Goal: Task Accomplishment & Management: Manage account settings

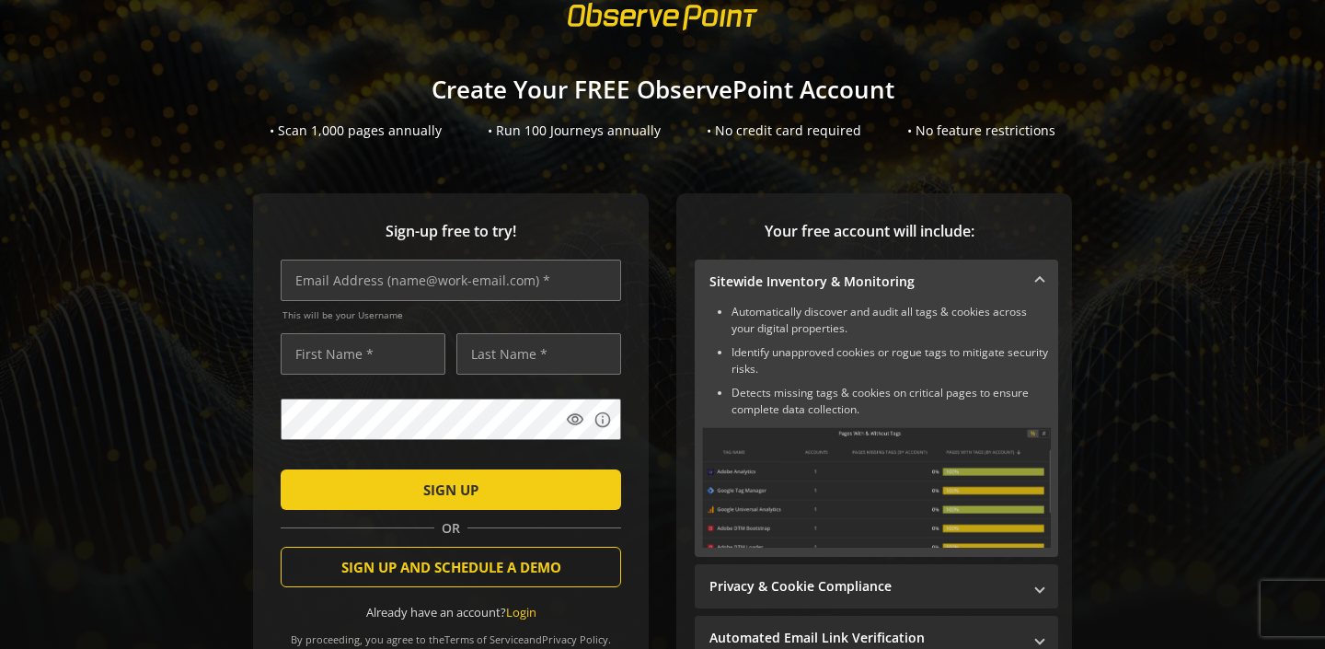
scroll to position [59, 0]
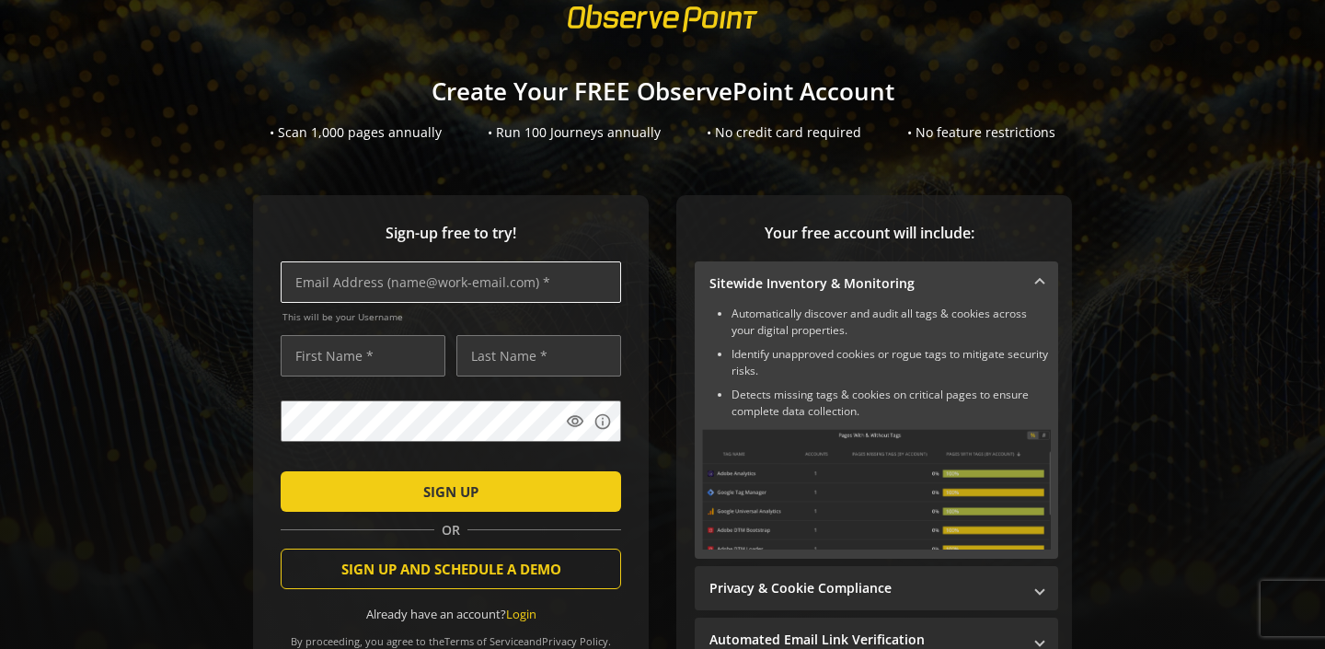
click at [377, 300] on input "text" at bounding box center [451, 281] width 340 height 41
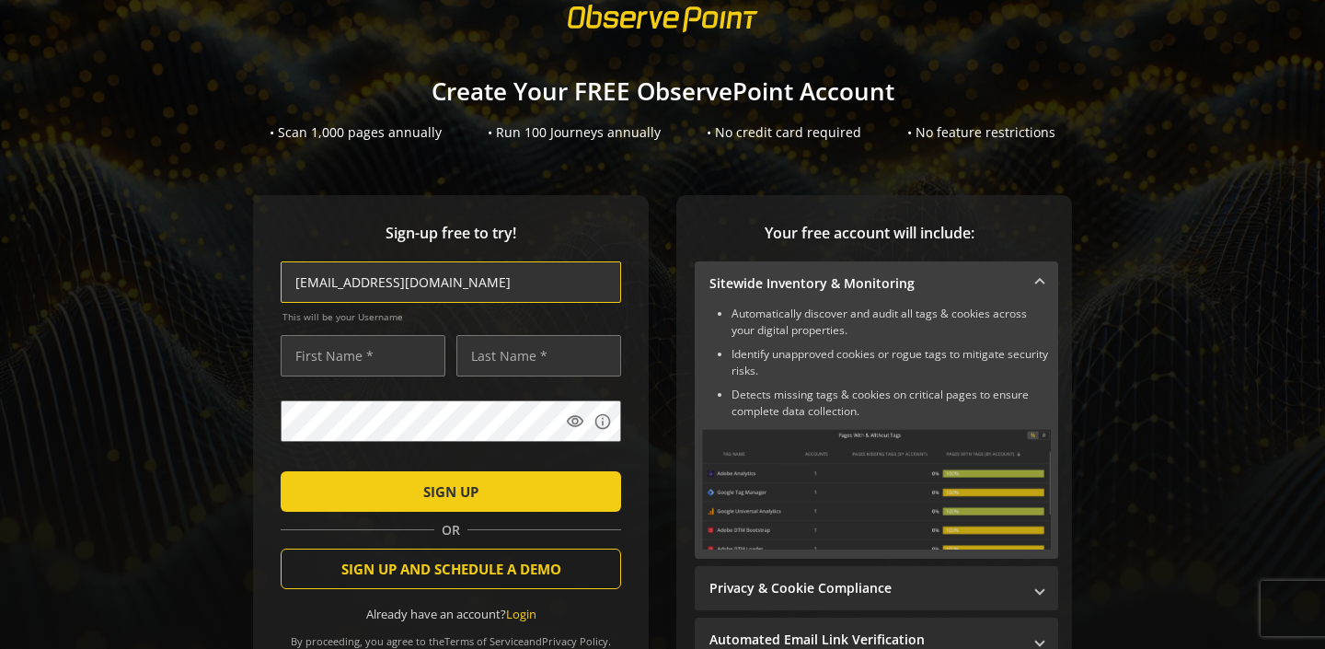
type input "[EMAIL_ADDRESS][DOMAIN_NAME]"
type input "[PERSON_NAME]"
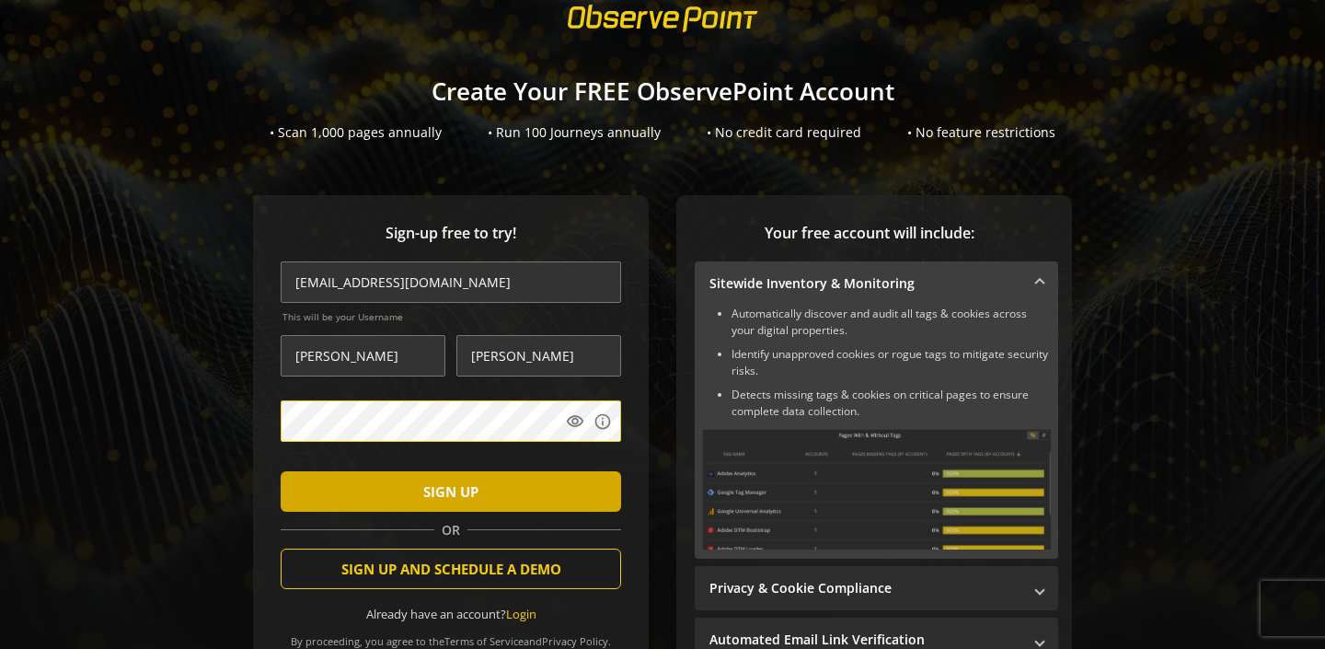
click at [331, 479] on span "submit" at bounding box center [451, 491] width 340 height 44
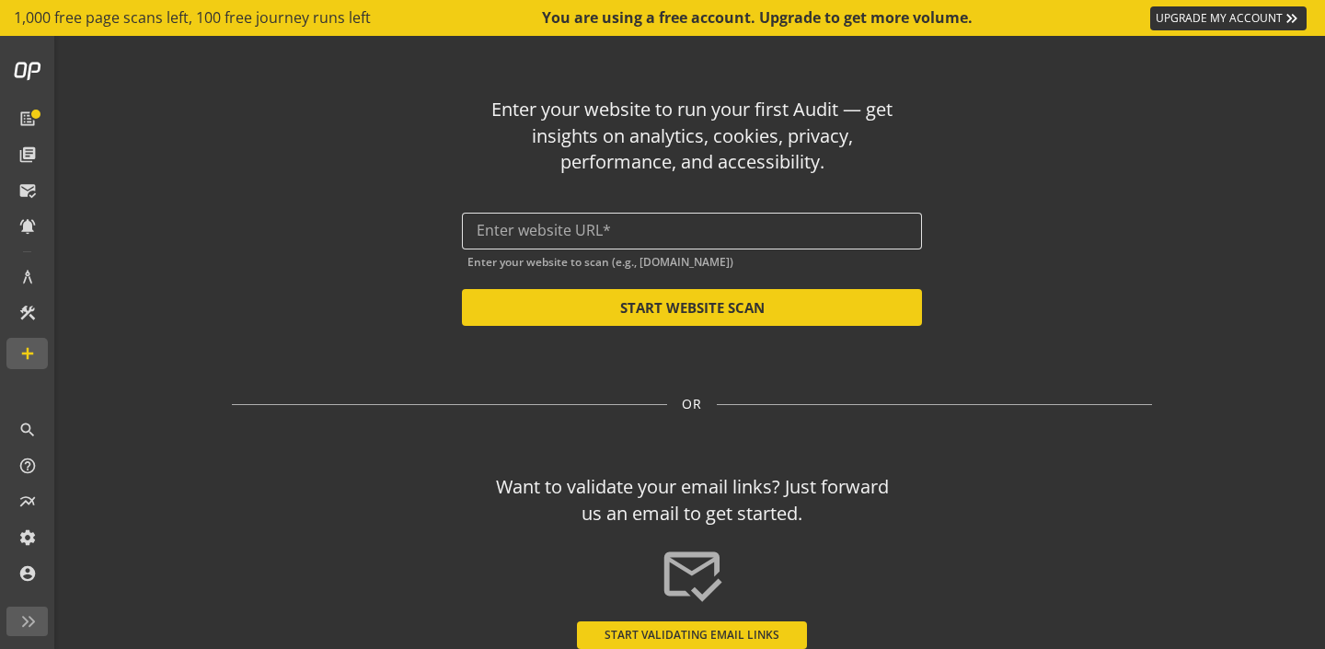
click at [782, 223] on input "text" at bounding box center [691, 230] width 430 height 17
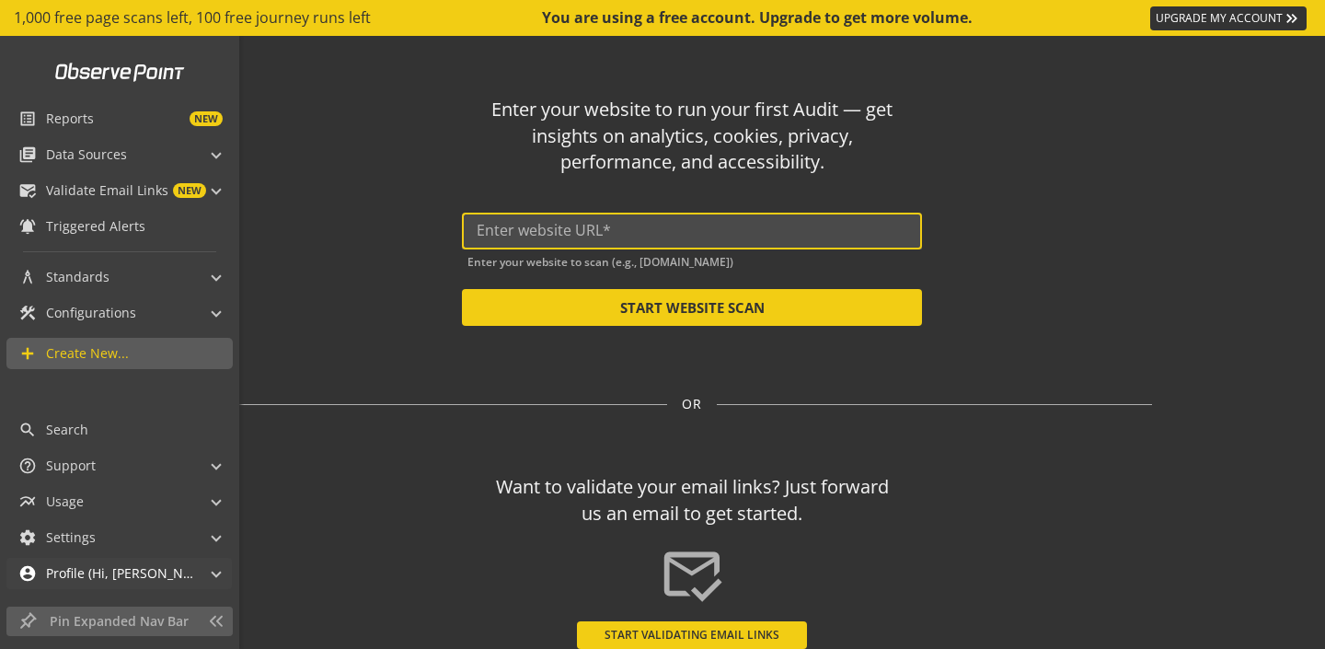
click at [76, 566] on span "Profile (Hi, [PERSON_NAME]!)" at bounding box center [119, 573] width 147 height 18
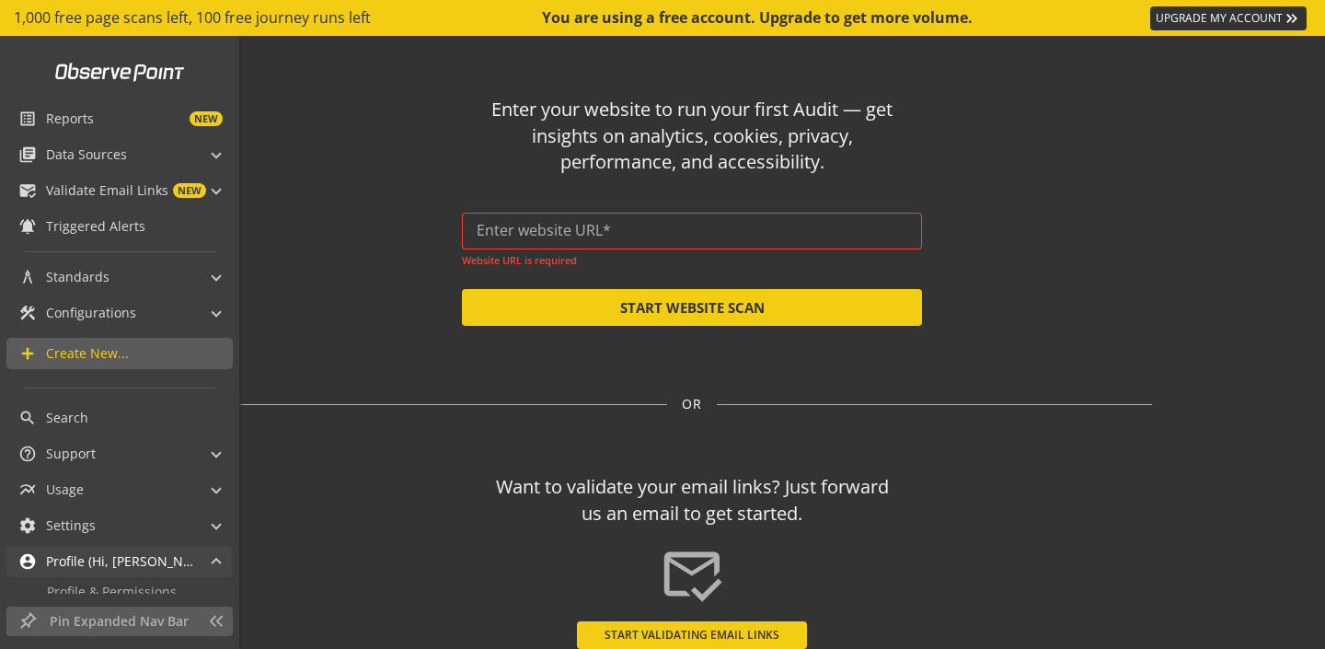
scroll to position [39, 0]
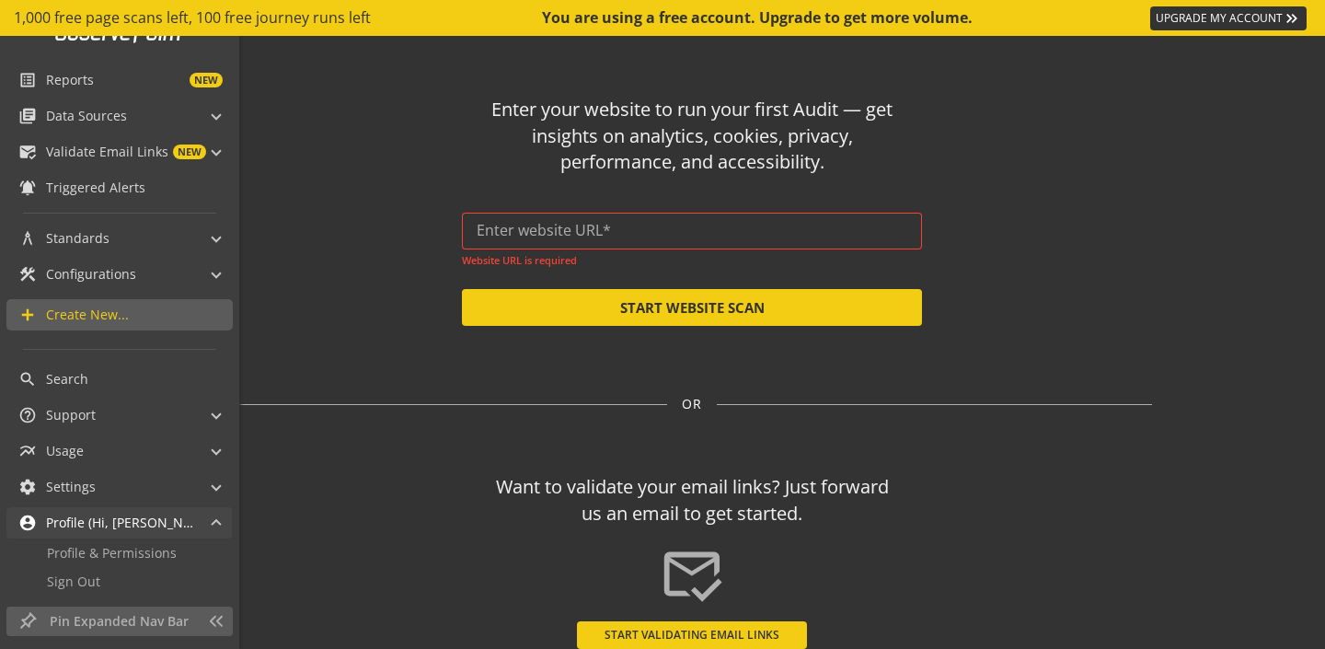
click at [119, 534] on div "account_circle Profile (Hi, [PERSON_NAME]!)" at bounding box center [105, 522] width 175 height 31
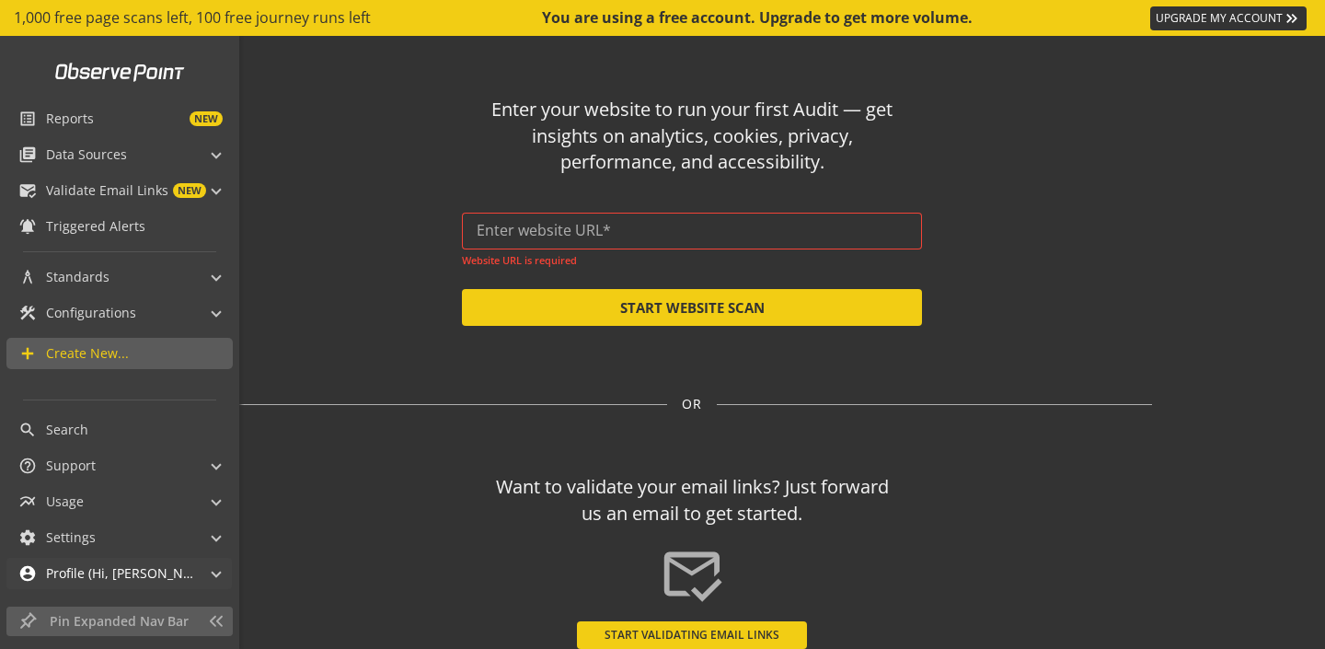
scroll to position [0, 0]
click at [71, 81] on link at bounding box center [120, 71] width 152 height 35
drag, startPoint x: 42, startPoint y: 570, endPoint x: 106, endPoint y: 575, distance: 63.6
click at [42, 570] on span "account_circle" at bounding box center [32, 573] width 28 height 18
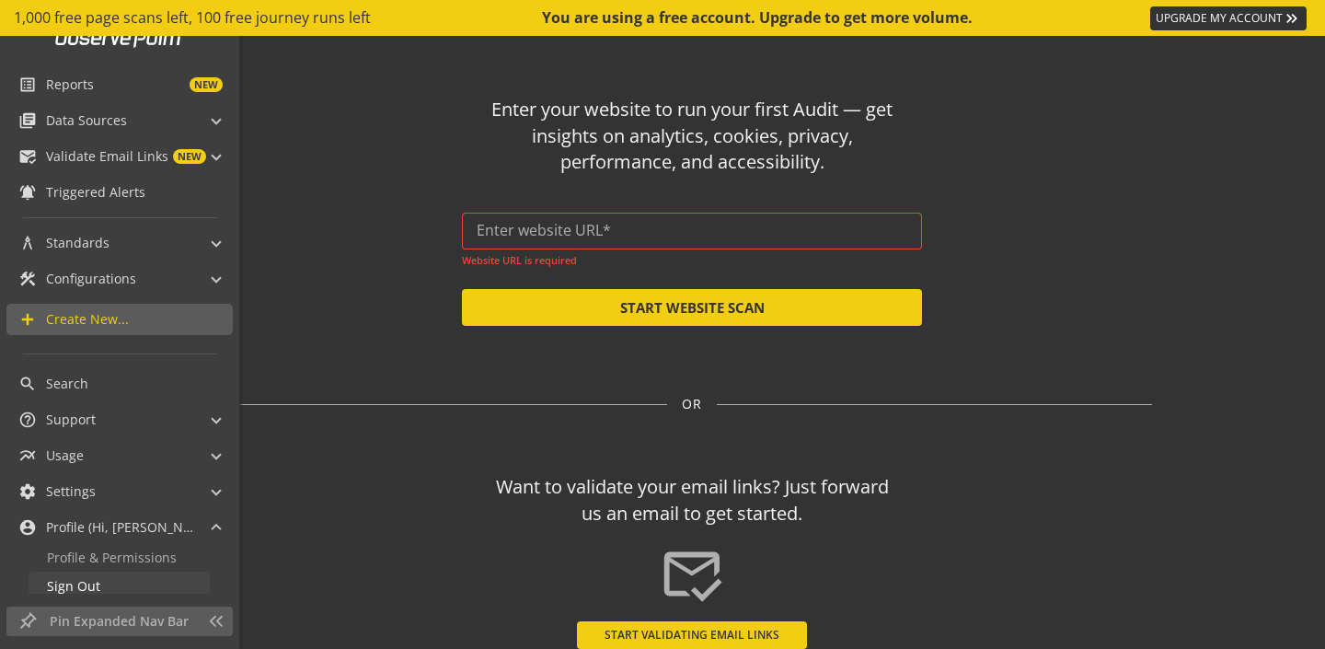
scroll to position [40, 0]
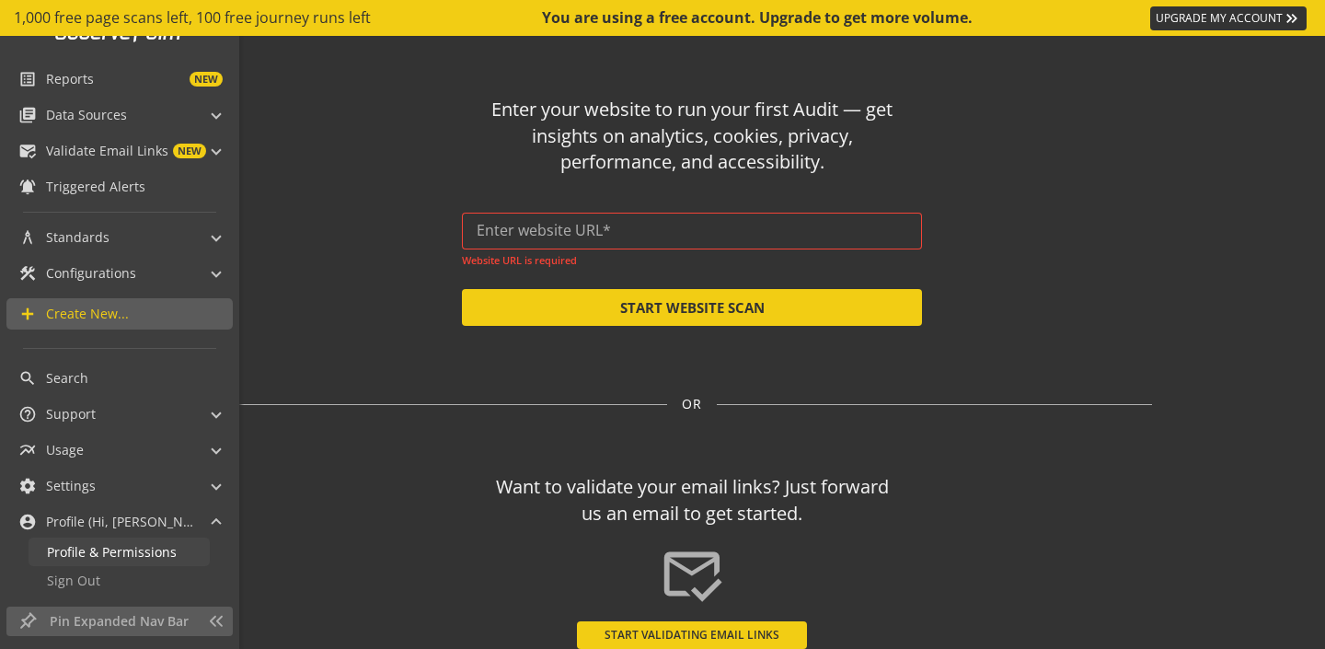
click at [144, 557] on span "Profile & Permissions" at bounding box center [112, 551] width 130 height 17
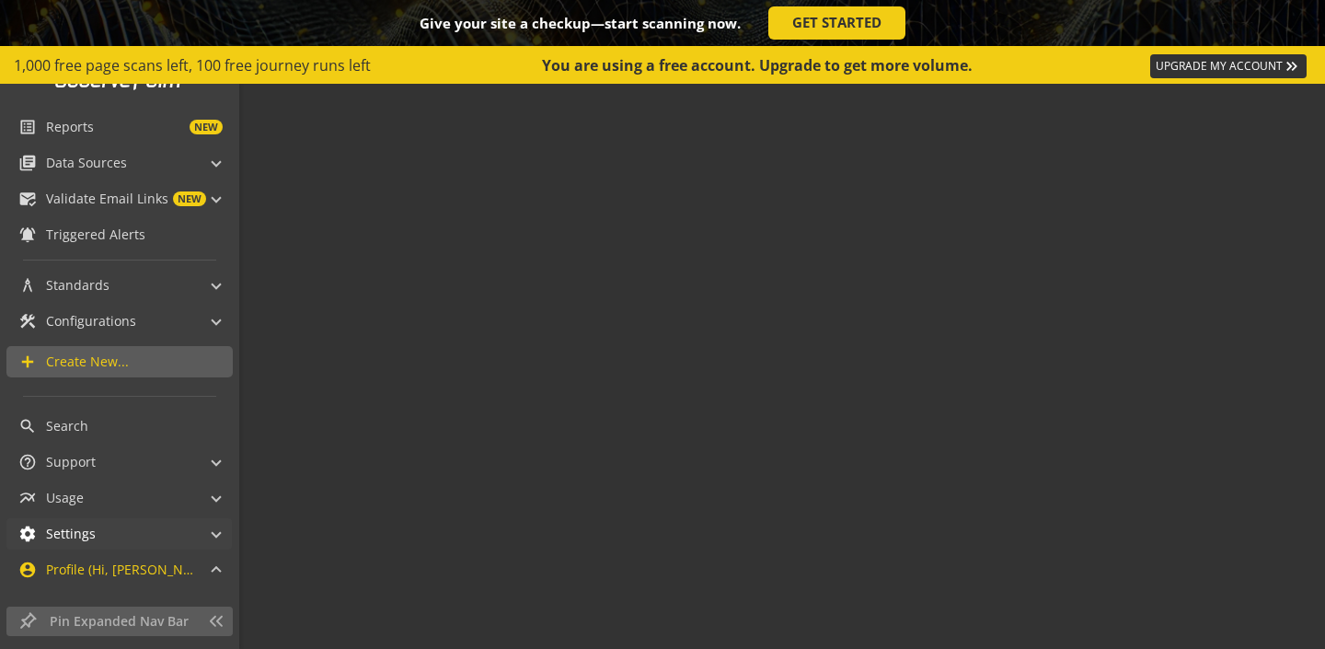
scroll to position [36, 0]
